Goal: Task Accomplishment & Management: Use online tool/utility

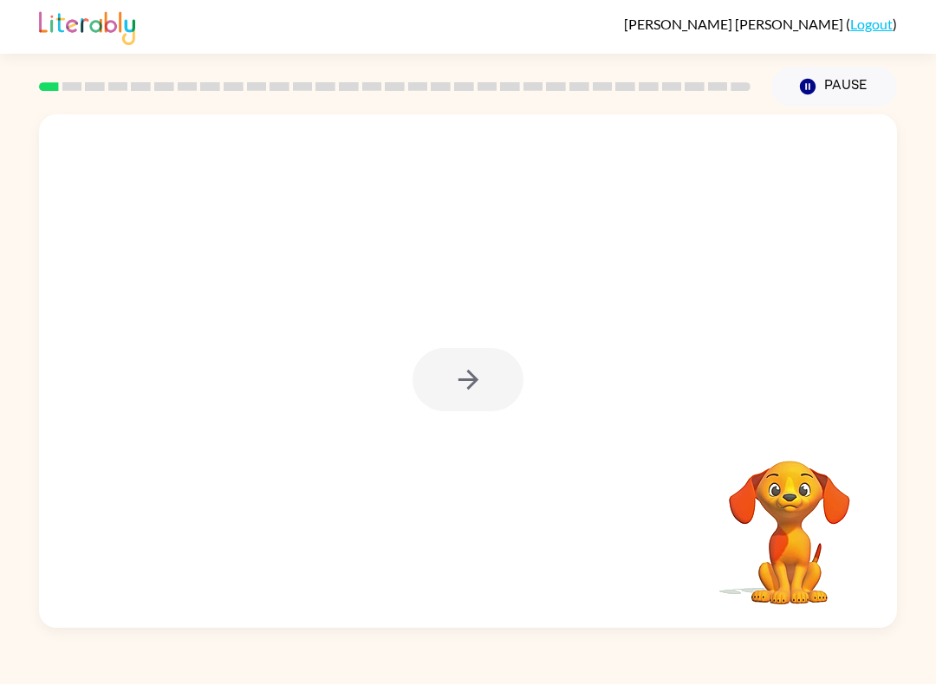
click at [504, 369] on div at bounding box center [467, 379] width 111 height 63
click at [461, 385] on div at bounding box center [467, 379] width 111 height 63
click at [470, 387] on div at bounding box center [467, 379] width 111 height 63
click at [496, 378] on button "button" at bounding box center [467, 379] width 111 height 63
click at [476, 398] on div at bounding box center [468, 371] width 858 height 514
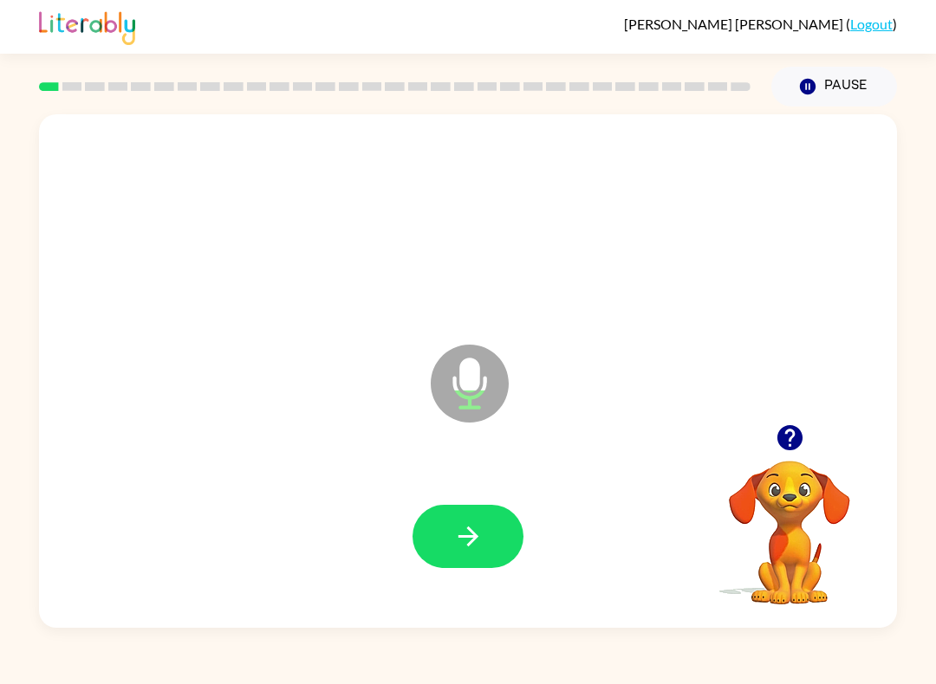
click at [459, 521] on button "button" at bounding box center [467, 536] width 111 height 63
click at [441, 528] on button "button" at bounding box center [467, 536] width 111 height 63
click at [505, 551] on button "button" at bounding box center [467, 536] width 111 height 63
click at [461, 563] on button "button" at bounding box center [467, 536] width 111 height 63
click at [476, 525] on icon "button" at bounding box center [468, 536] width 30 height 30
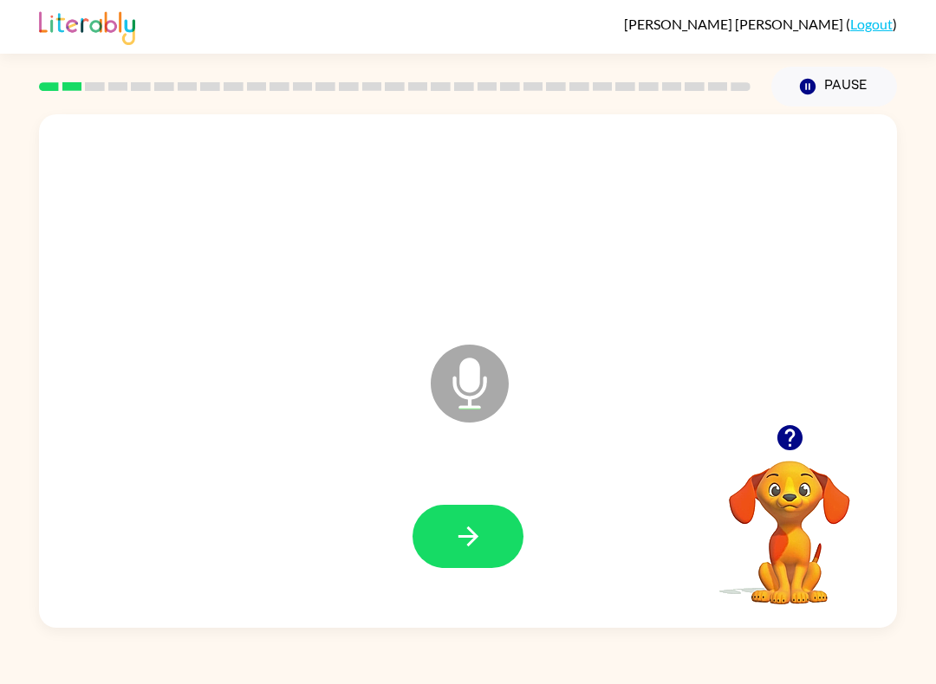
click at [519, 541] on button "button" at bounding box center [467, 536] width 111 height 63
click at [462, 531] on icon "button" at bounding box center [468, 536] width 30 height 30
click at [489, 527] on button "button" at bounding box center [467, 536] width 111 height 63
click at [474, 546] on icon "button" at bounding box center [468, 536] width 30 height 30
click at [473, 541] on icon "button" at bounding box center [467, 537] width 20 height 20
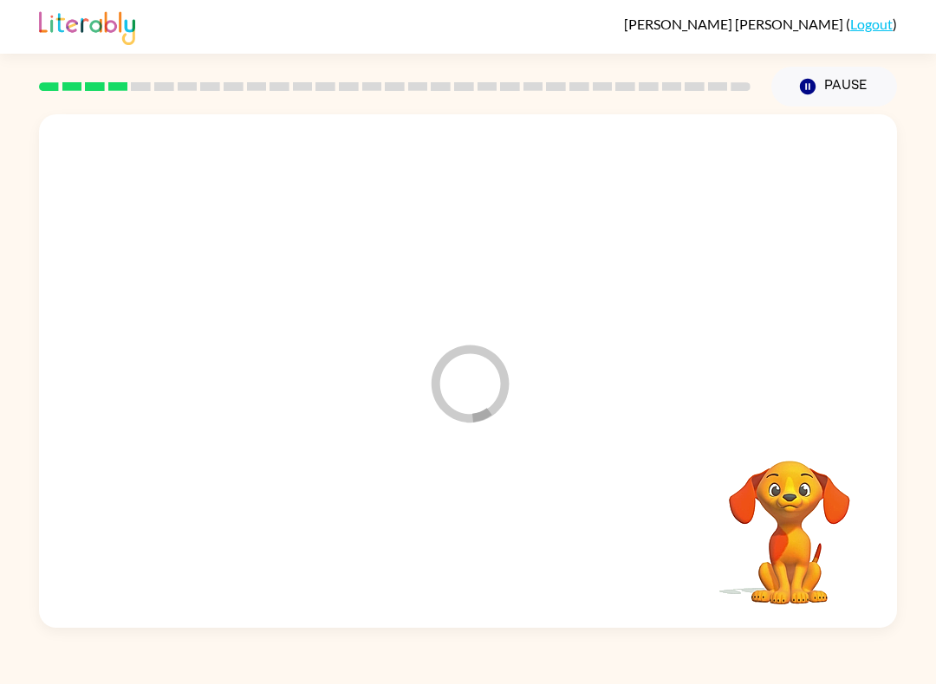
click at [441, 583] on div at bounding box center [467, 537] width 823 height 148
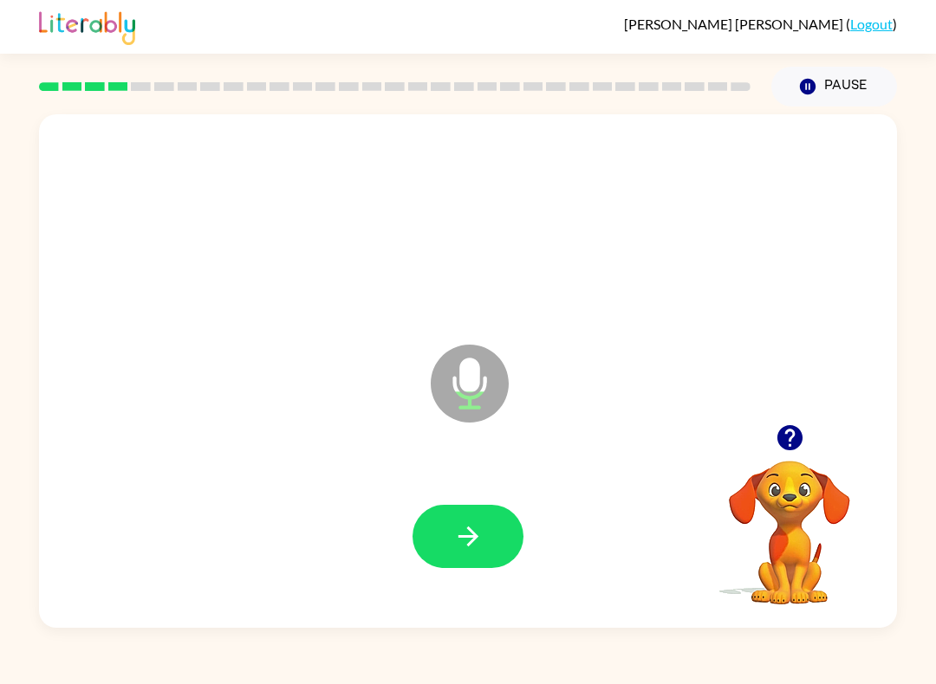
click at [496, 534] on button "button" at bounding box center [467, 536] width 111 height 63
click at [463, 537] on icon "button" at bounding box center [467, 537] width 20 height 20
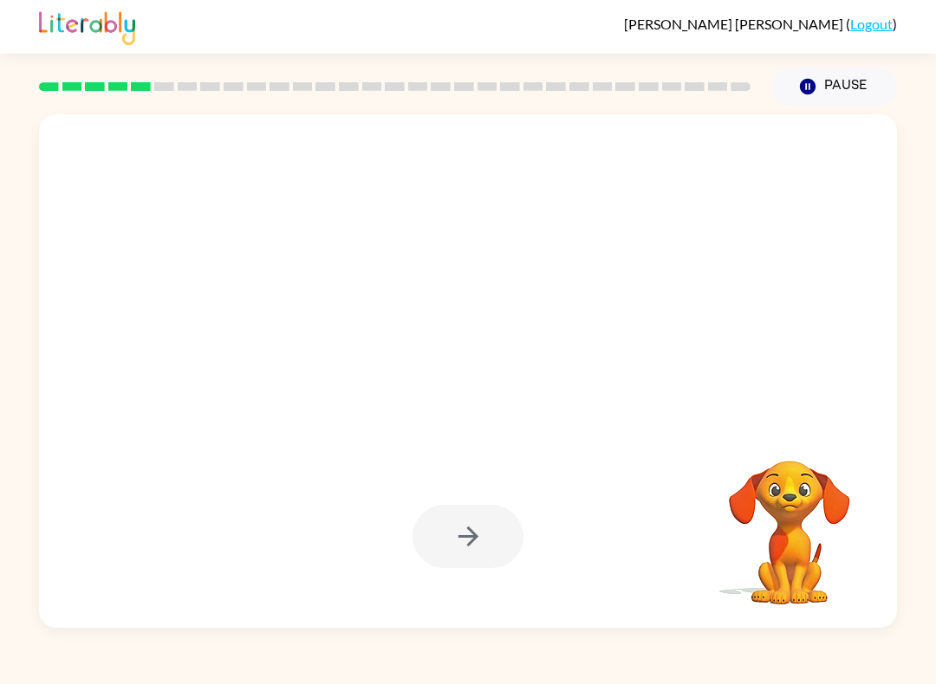
click at [486, 549] on div at bounding box center [467, 536] width 111 height 63
click at [492, 547] on div at bounding box center [467, 536] width 111 height 63
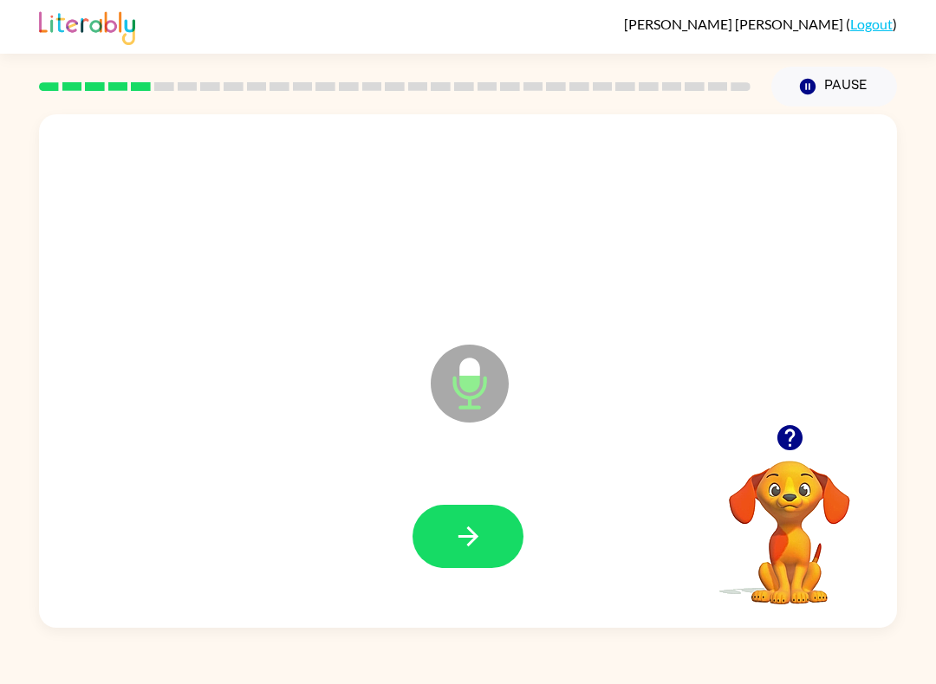
click at [483, 552] on icon "button" at bounding box center [468, 536] width 30 height 30
click at [482, 527] on icon "button" at bounding box center [468, 536] width 30 height 30
click at [477, 525] on icon "button" at bounding box center [468, 536] width 30 height 30
click at [485, 506] on button "button" at bounding box center [467, 536] width 111 height 63
click at [476, 524] on icon "button" at bounding box center [468, 536] width 30 height 30
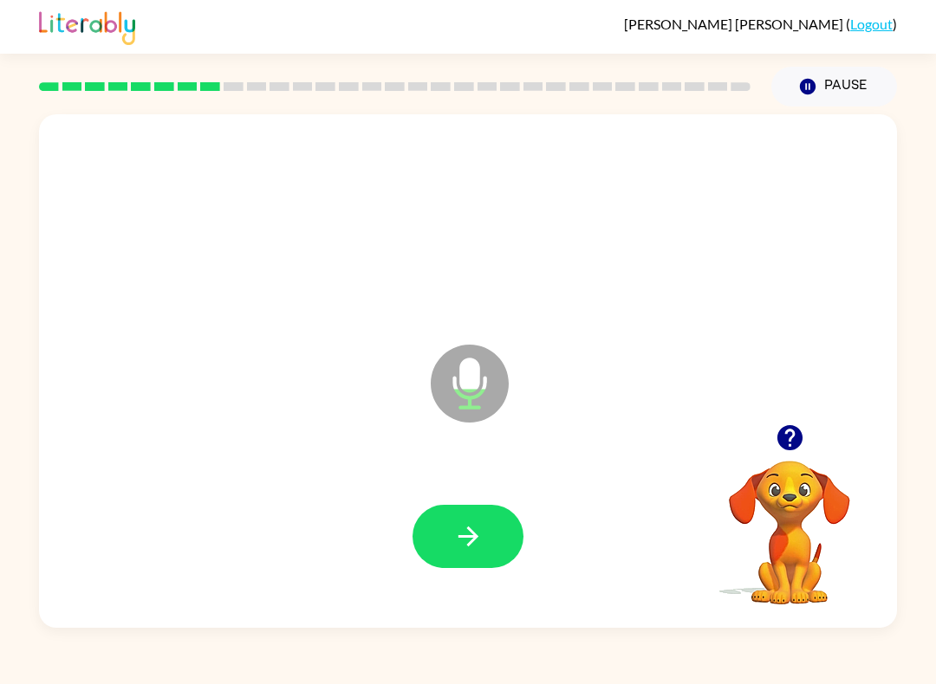
click at [457, 567] on button "button" at bounding box center [467, 536] width 111 height 63
click at [459, 517] on button "button" at bounding box center [467, 536] width 111 height 63
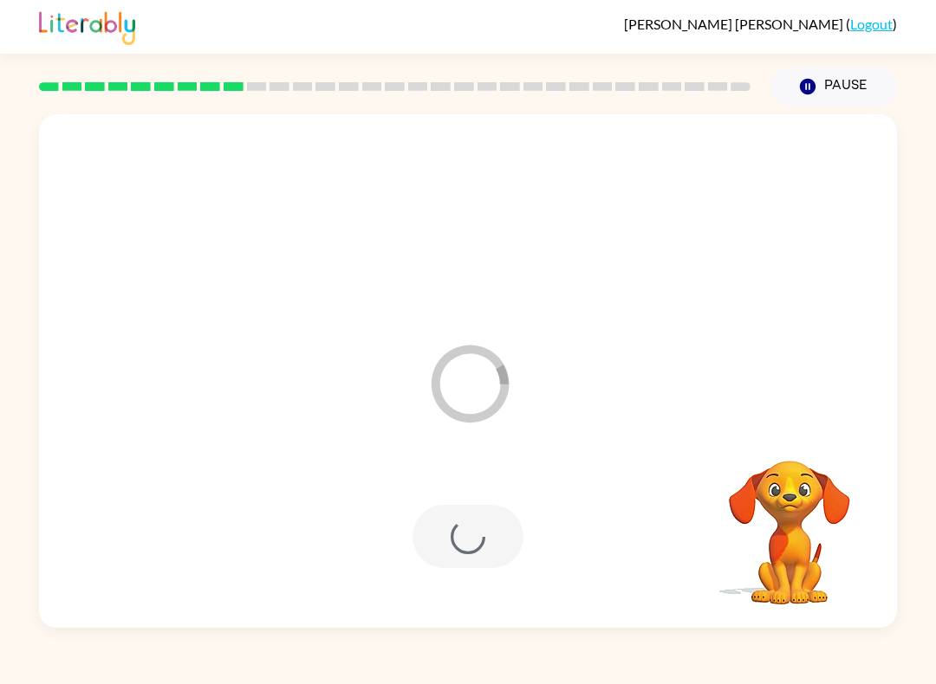
click at [433, 577] on div at bounding box center [467, 537] width 823 height 148
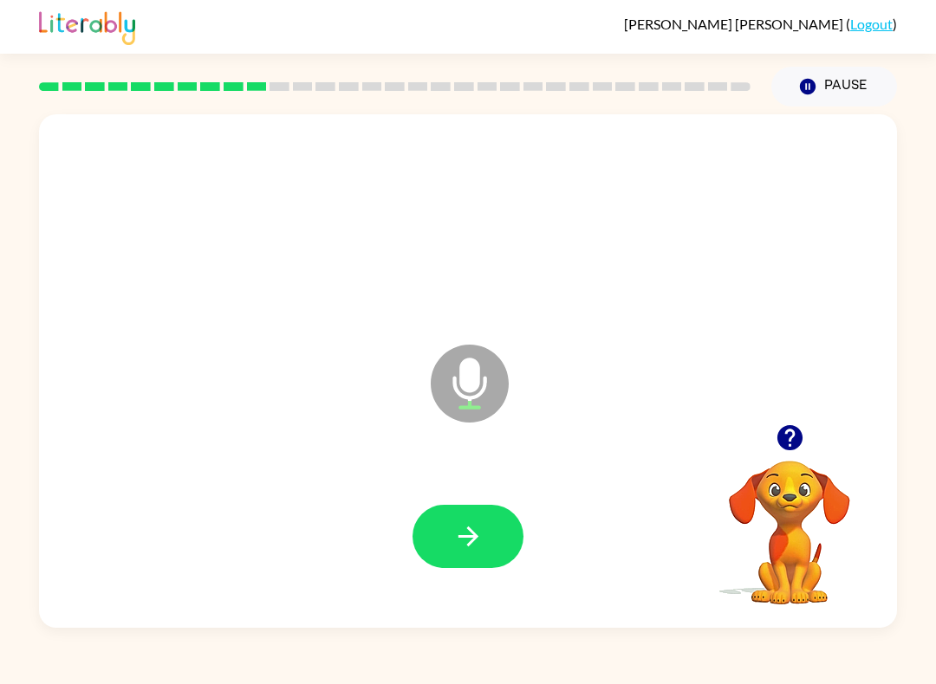
click at [805, 444] on button "button" at bounding box center [790, 438] width 44 height 44
click at [487, 530] on button "button" at bounding box center [467, 536] width 111 height 63
click at [768, 444] on button "button" at bounding box center [790, 438] width 44 height 44
click at [810, 450] on video "Your browser must support playing .mp4 files to use Literably. Please try using…" at bounding box center [789, 520] width 173 height 173
click at [489, 530] on button "button" at bounding box center [467, 536] width 111 height 63
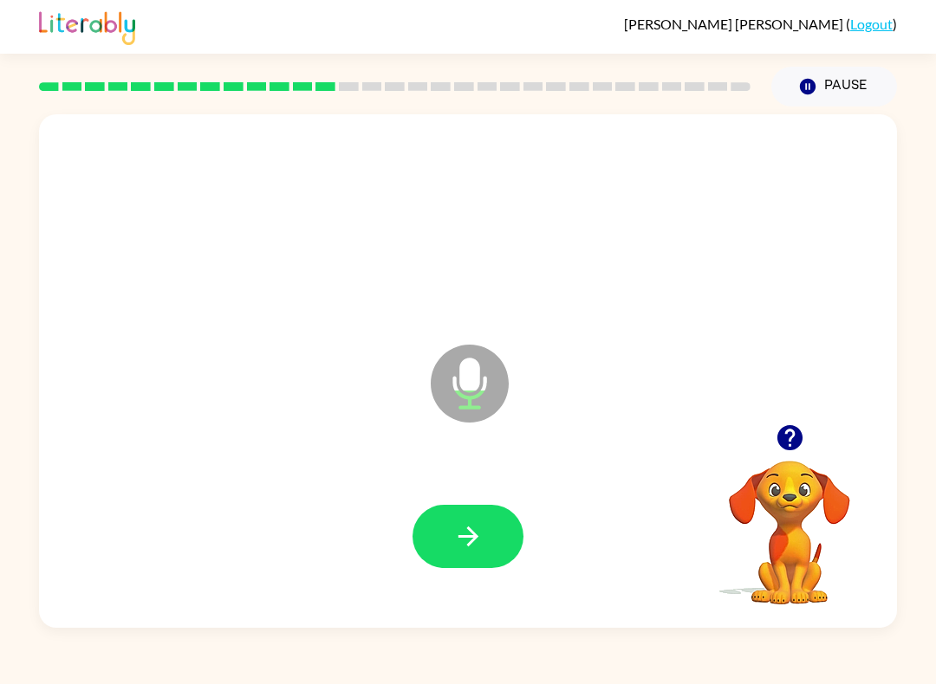
click at [434, 554] on button "button" at bounding box center [467, 536] width 111 height 63
click at [469, 537] on icon "button" at bounding box center [467, 537] width 20 height 20
click at [483, 551] on button "button" at bounding box center [467, 536] width 111 height 63
click at [466, 520] on button "button" at bounding box center [467, 536] width 111 height 63
click at [472, 514] on button "button" at bounding box center [467, 536] width 111 height 63
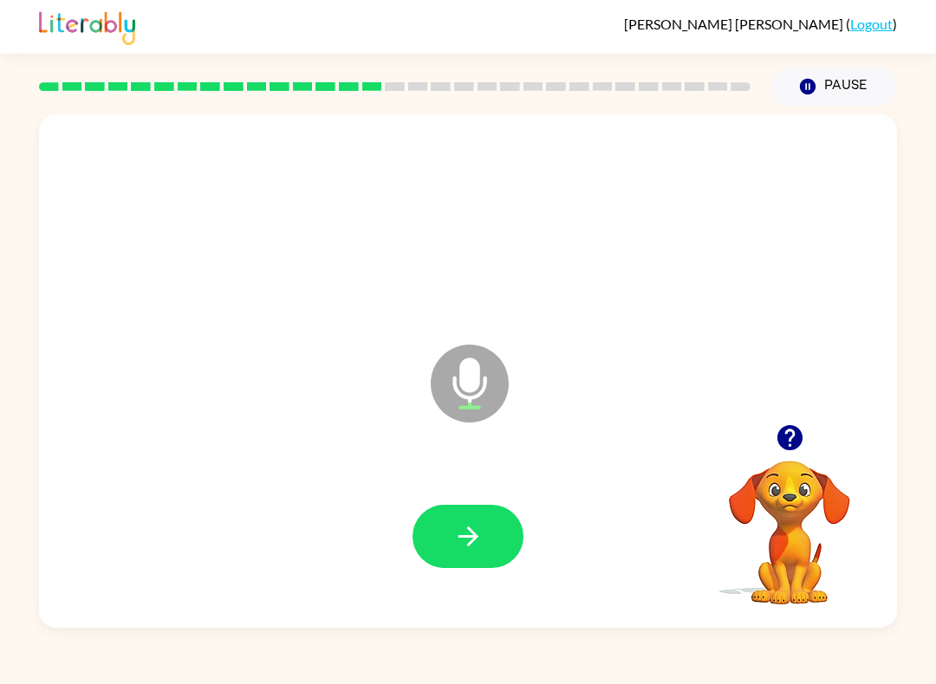
click at [470, 493] on div at bounding box center [467, 537] width 823 height 148
click at [472, 522] on icon "button" at bounding box center [468, 536] width 30 height 30
click at [463, 567] on button "button" at bounding box center [467, 536] width 111 height 63
click at [492, 533] on button "button" at bounding box center [467, 536] width 111 height 63
click at [376, 507] on div at bounding box center [467, 537] width 823 height 148
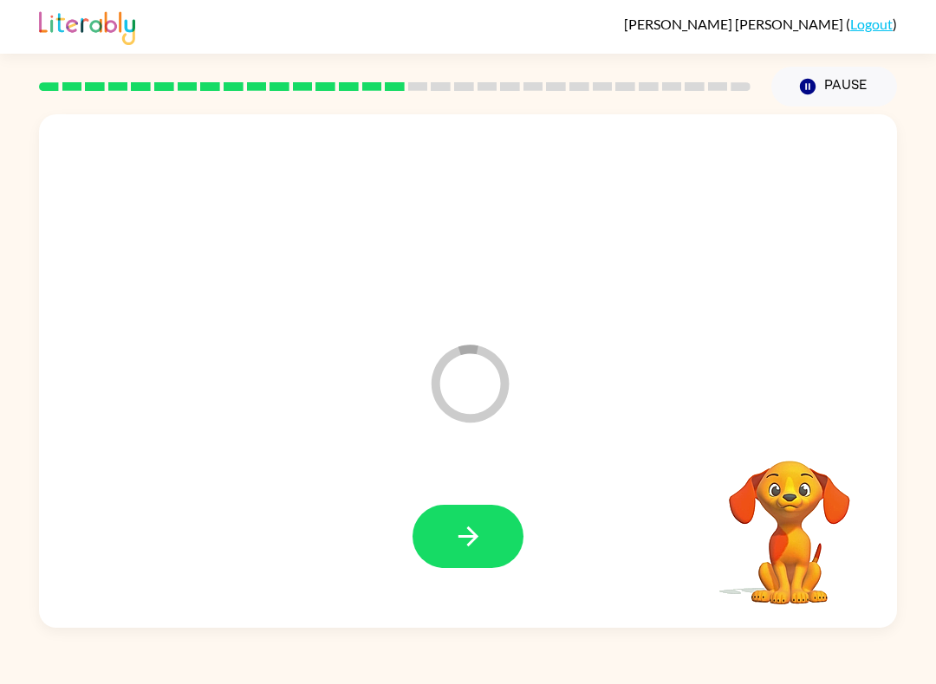
click at [475, 509] on button "button" at bounding box center [467, 536] width 111 height 63
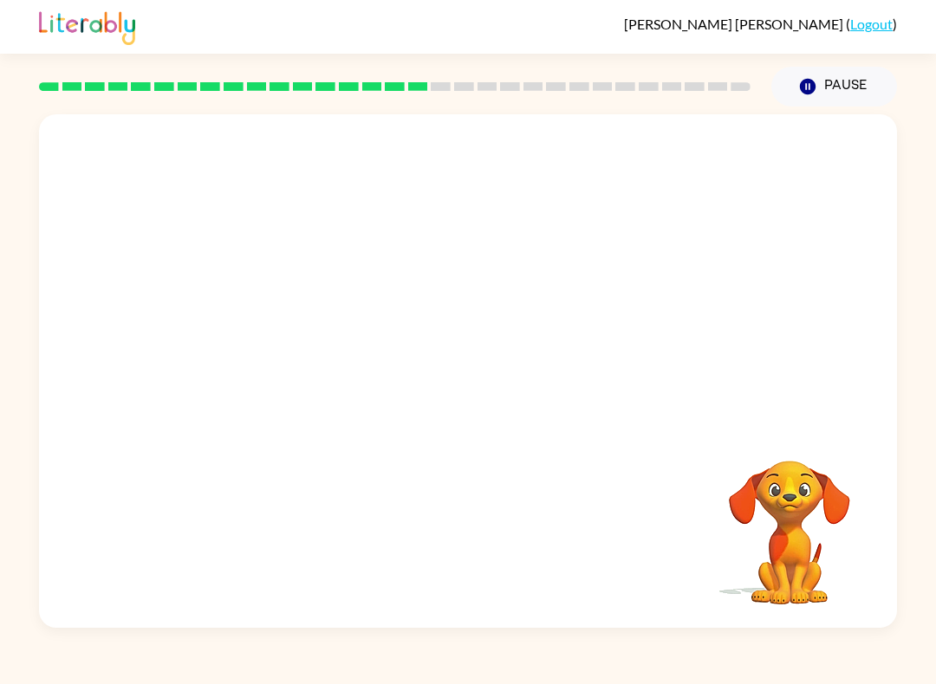
click at [474, 509] on div at bounding box center [467, 537] width 823 height 148
click at [562, 530] on div at bounding box center [467, 537] width 823 height 148
click at [495, 547] on div at bounding box center [467, 537] width 823 height 148
click at [494, 547] on div at bounding box center [467, 537] width 823 height 148
click at [517, 534] on div at bounding box center [467, 537] width 823 height 148
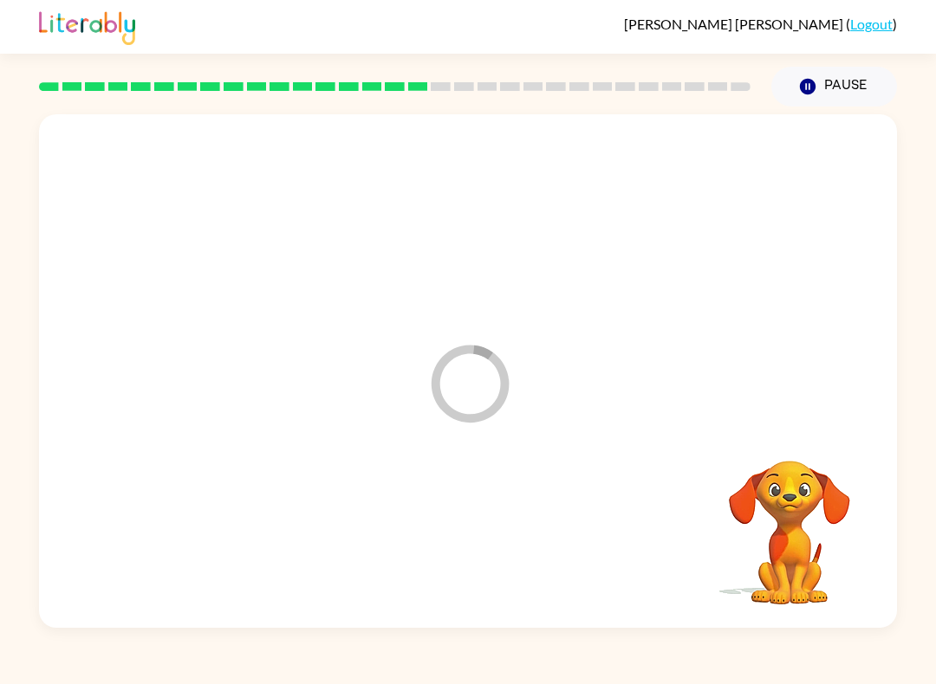
click at [476, 530] on div at bounding box center [467, 537] width 823 height 148
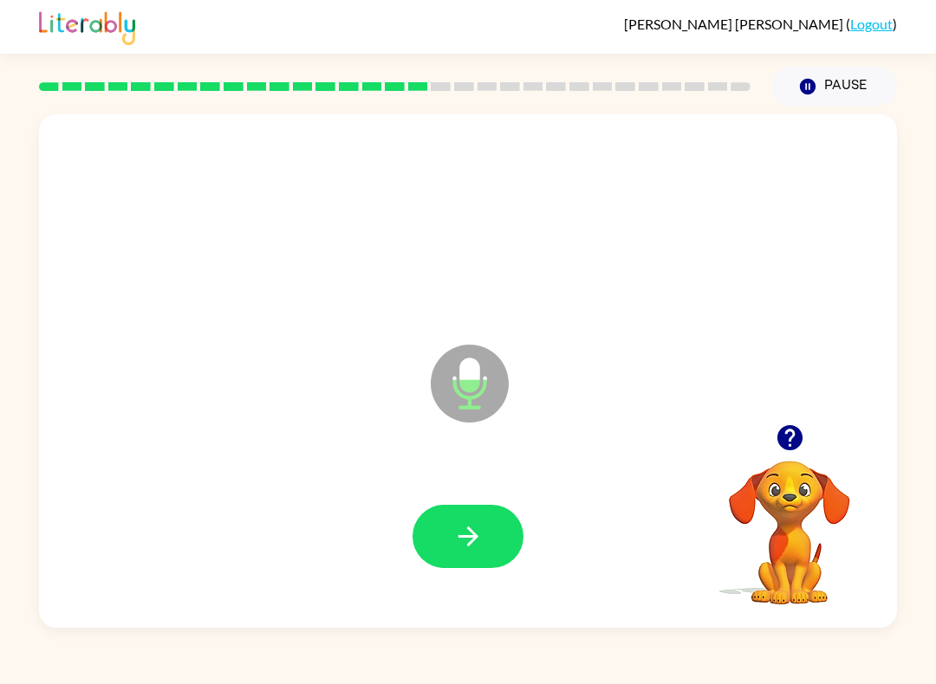
click at [479, 547] on icon "button" at bounding box center [468, 536] width 30 height 30
click at [471, 537] on icon "button" at bounding box center [467, 537] width 20 height 20
click at [457, 506] on button "button" at bounding box center [467, 536] width 111 height 63
click at [452, 514] on button "button" at bounding box center [467, 536] width 111 height 63
click at [484, 541] on button "button" at bounding box center [467, 536] width 111 height 63
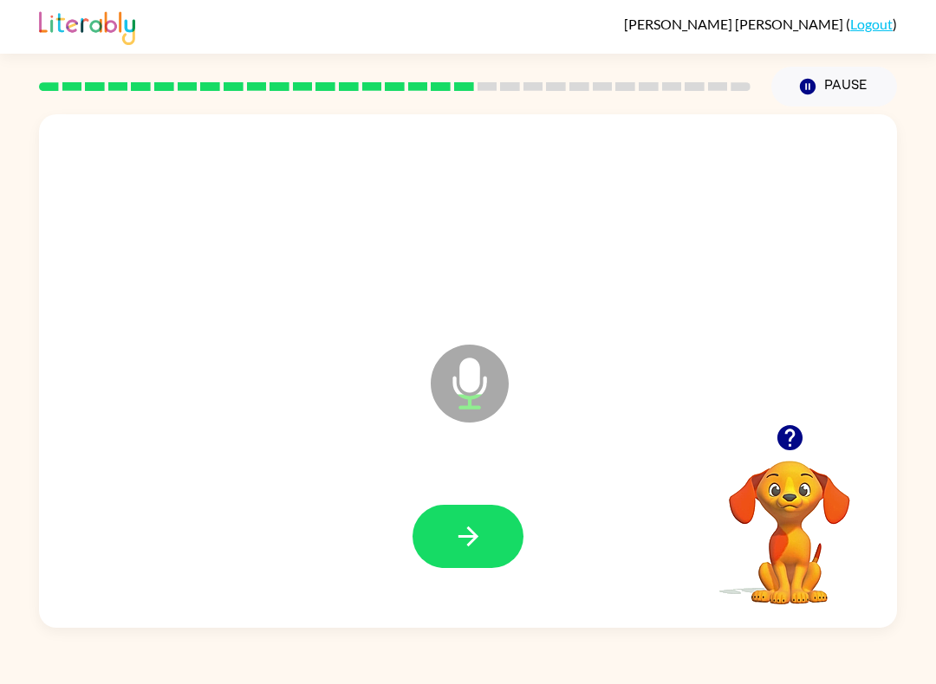
click at [458, 547] on icon "button" at bounding box center [468, 536] width 30 height 30
click at [474, 536] on icon "button" at bounding box center [467, 537] width 20 height 20
click at [476, 527] on icon "button" at bounding box center [468, 536] width 30 height 30
click at [478, 532] on icon "button" at bounding box center [468, 536] width 30 height 30
click at [792, 443] on icon "button" at bounding box center [788, 437] width 25 height 25
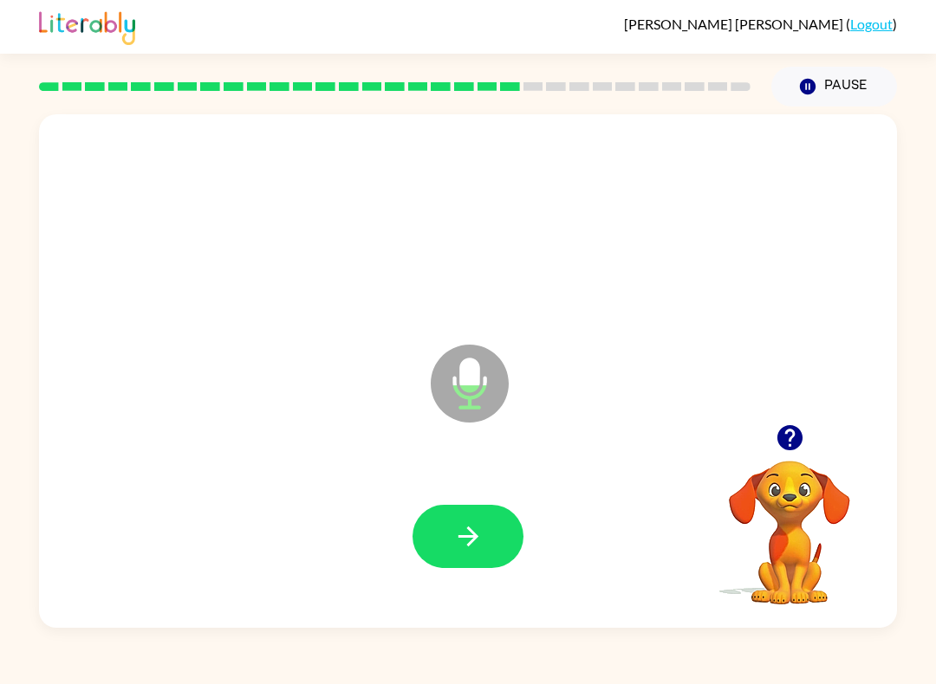
click at [772, 437] on button "button" at bounding box center [790, 438] width 44 height 44
click at [457, 520] on button "button" at bounding box center [467, 536] width 111 height 63
click at [495, 530] on button "button" at bounding box center [467, 536] width 111 height 63
click at [472, 549] on icon "button" at bounding box center [468, 536] width 30 height 30
click at [485, 550] on button "button" at bounding box center [467, 536] width 111 height 63
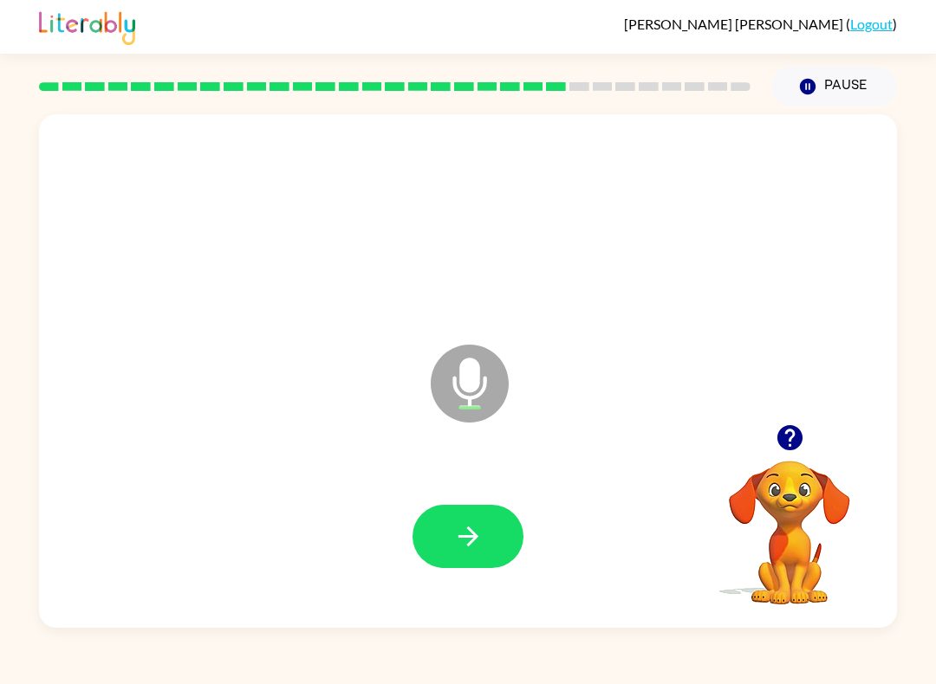
click at [477, 541] on icon "button" at bounding box center [468, 536] width 30 height 30
click at [475, 554] on button "button" at bounding box center [467, 536] width 111 height 63
click at [459, 566] on button "button" at bounding box center [467, 536] width 111 height 63
click at [479, 528] on icon "button" at bounding box center [468, 536] width 30 height 30
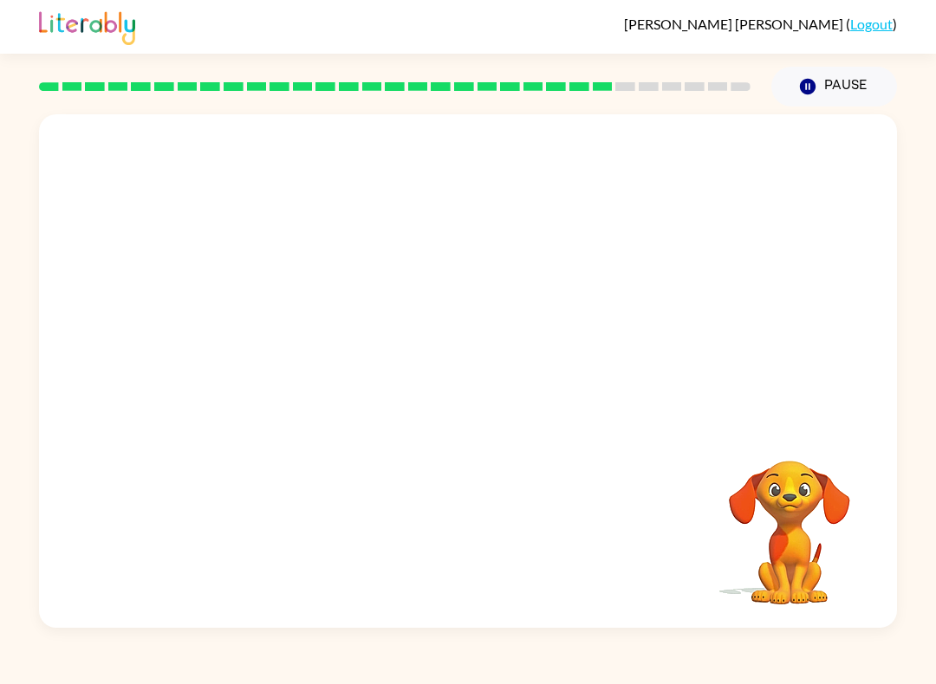
click at [693, 122] on div at bounding box center [468, 269] width 858 height 310
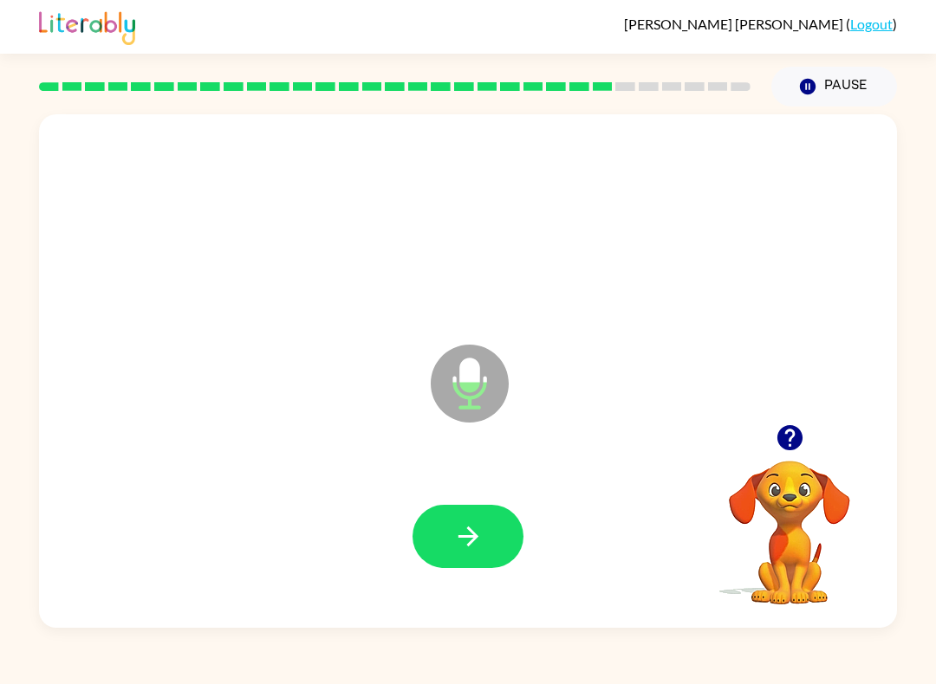
click at [444, 518] on button "button" at bounding box center [467, 536] width 111 height 63
click at [461, 539] on icon "button" at bounding box center [468, 536] width 30 height 30
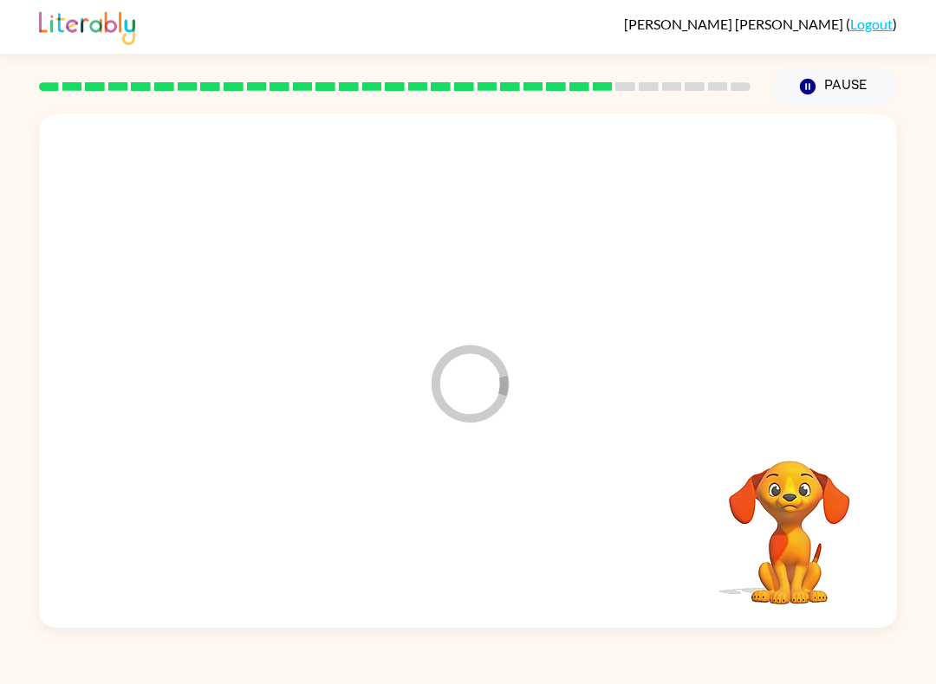
click at [447, 546] on div at bounding box center [467, 537] width 823 height 148
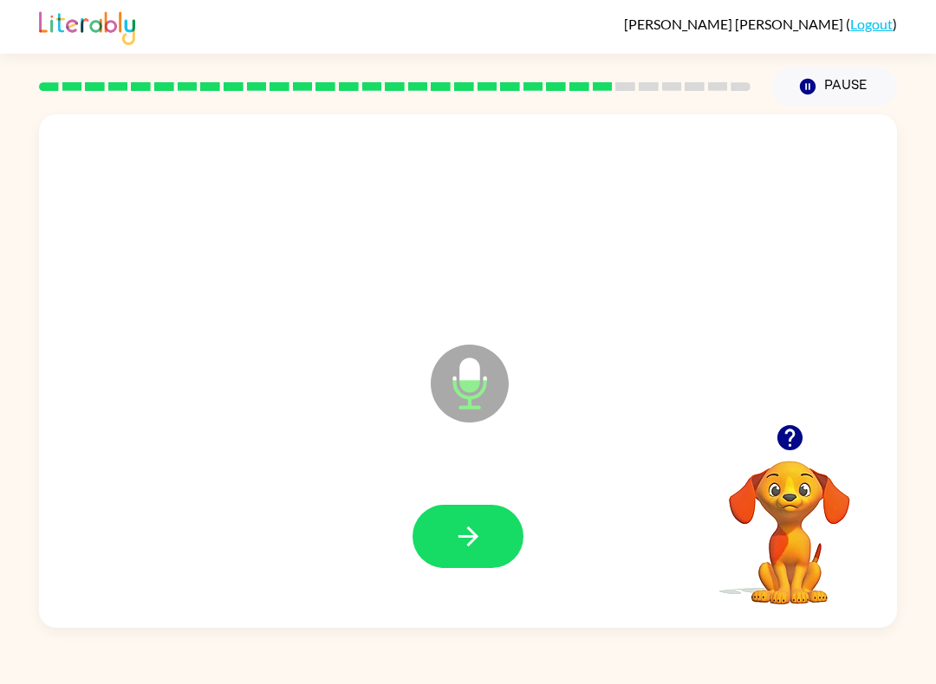
click at [437, 501] on div at bounding box center [467, 537] width 823 height 148
click at [448, 555] on button "button" at bounding box center [467, 536] width 111 height 63
click at [498, 530] on button "button" at bounding box center [467, 536] width 111 height 63
click at [775, 435] on icon "button" at bounding box center [789, 438] width 30 height 30
click at [472, 526] on icon "button" at bounding box center [468, 536] width 30 height 30
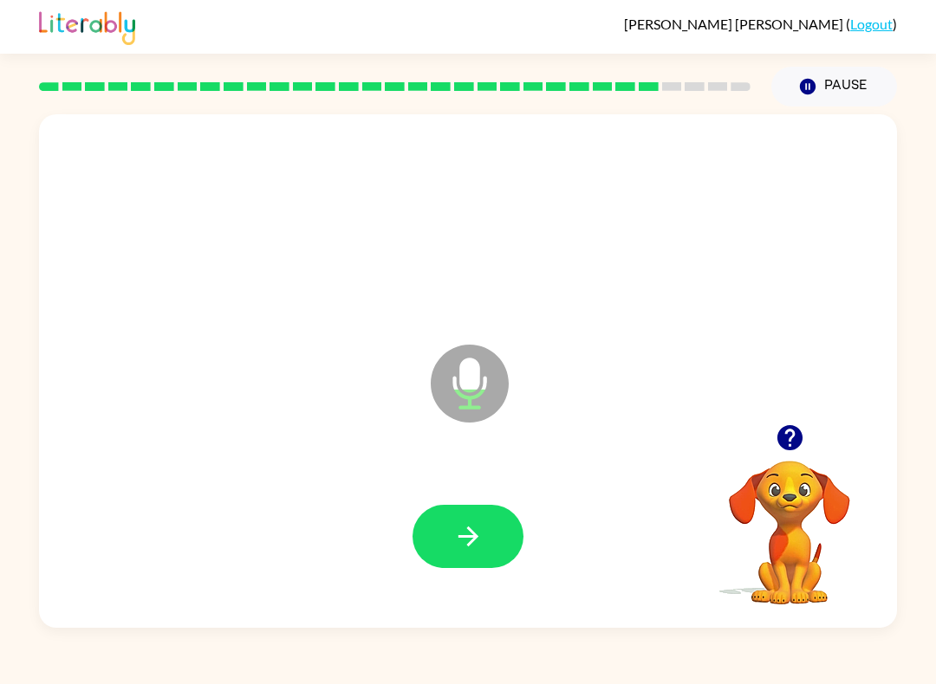
click at [465, 521] on button "button" at bounding box center [467, 536] width 111 height 63
click at [476, 552] on icon "button" at bounding box center [468, 536] width 30 height 30
click at [457, 565] on button "button" at bounding box center [467, 536] width 111 height 63
click at [800, 440] on icon "button" at bounding box center [788, 437] width 25 height 25
click at [482, 542] on icon "button" at bounding box center [468, 536] width 30 height 30
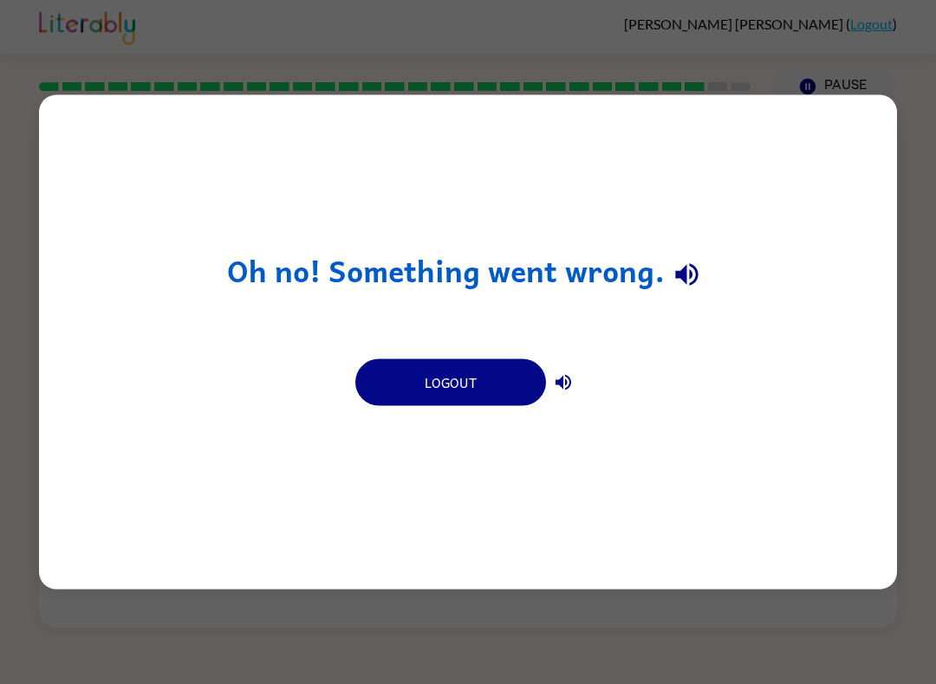
click at [451, 385] on button "Logout" at bounding box center [450, 383] width 191 height 47
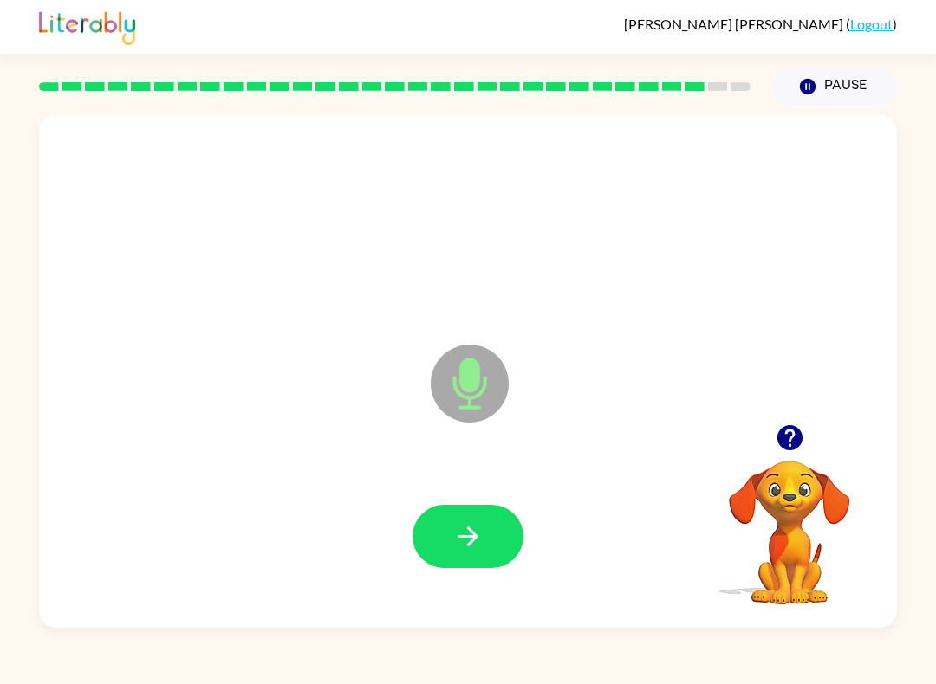
click at [436, 534] on button "button" at bounding box center [467, 536] width 111 height 63
click at [414, 559] on div at bounding box center [467, 536] width 111 height 63
click at [495, 534] on button "button" at bounding box center [467, 536] width 111 height 63
click at [481, 541] on icon "button" at bounding box center [468, 536] width 30 height 30
click at [449, 524] on button "button" at bounding box center [467, 536] width 111 height 63
